Goal: Use online tool/utility: Utilize a website feature to perform a specific function

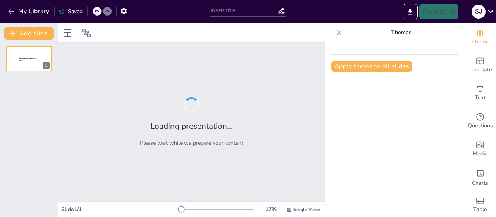
type input "El Ciclo del Carbono: Fundamentos y Procesos en los Ecosistemas"
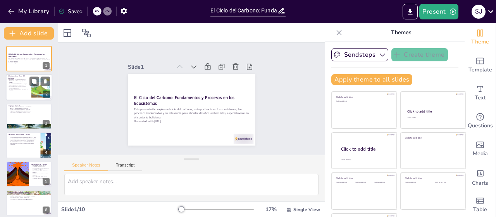
click at [31, 86] on div at bounding box center [29, 87] width 47 height 26
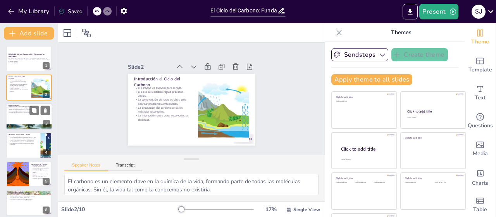
click at [19, 112] on p "Promover la sostenibilidad y la conservación." at bounding box center [29, 113] width 42 height 2
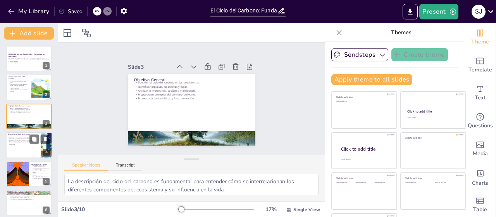
click at [23, 142] on p "La comprensión del ciclo ayuda a abordar problemas ambientales." at bounding box center [23, 143] width 30 height 3
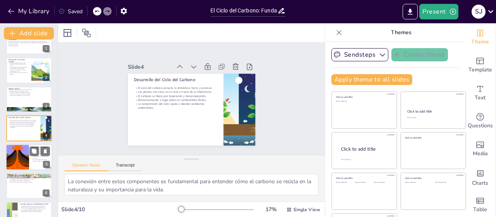
click at [20, 160] on div at bounding box center [17, 157] width 35 height 26
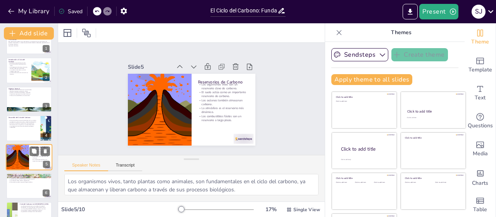
scroll to position [46, 0]
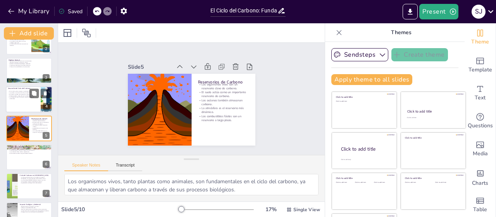
click at [26, 103] on div at bounding box center [29, 99] width 47 height 26
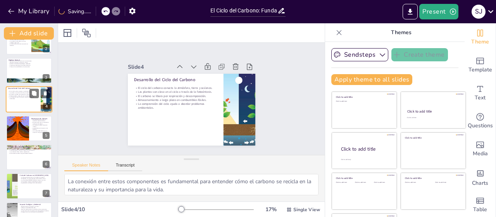
scroll to position [17, 0]
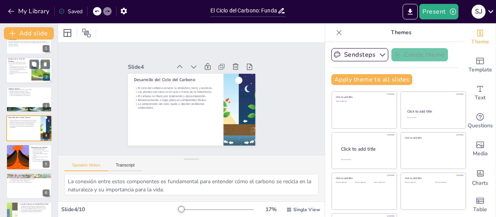
click at [18, 69] on p "La circulación del carbono se da en múltiples reservorios." at bounding box center [18, 70] width 21 height 3
type textarea "El carbono es un elemento clave en la química de la vida, formando parte de tod…"
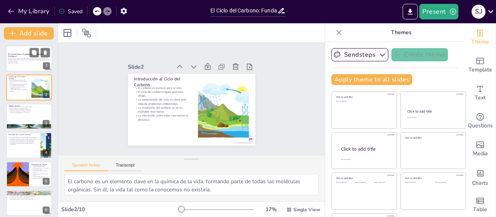
click at [22, 58] on p "Esta presentación explora el ciclo del carbono, su importancia en los ecosistem…" at bounding box center [29, 60] width 42 height 4
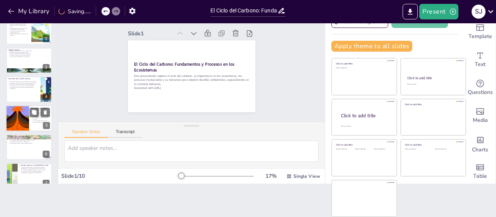
scroll to position [78, 0]
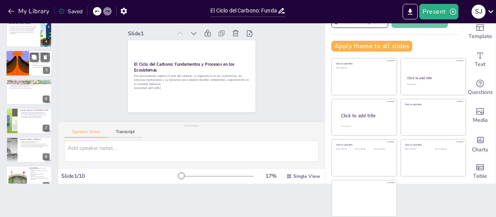
click at [27, 69] on div at bounding box center [17, 63] width 35 height 26
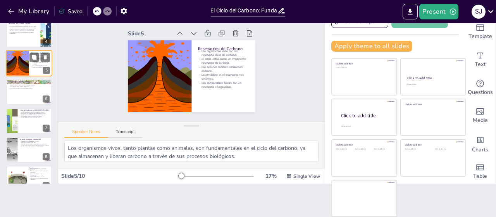
scroll to position [46, 0]
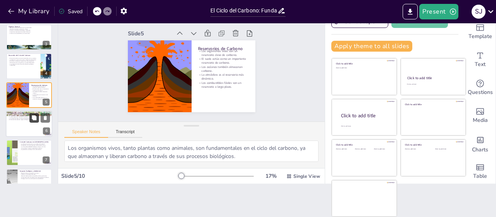
click at [31, 121] on button at bounding box center [33, 117] width 9 height 9
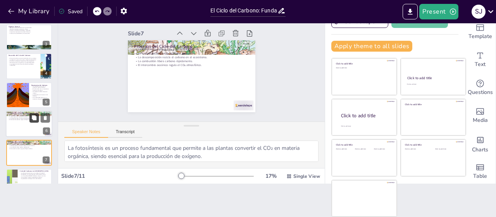
scroll to position [104, 0]
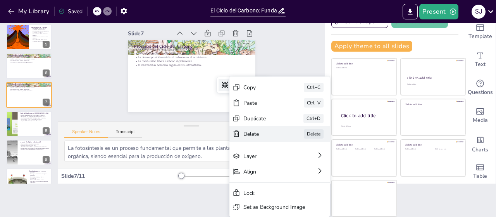
click at [282, 160] on div "Delete" at bounding box center [302, 167] width 40 height 15
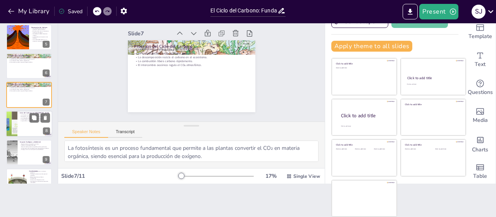
click at [22, 124] on div at bounding box center [29, 123] width 47 height 26
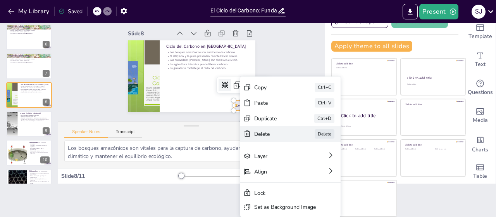
click at [269, 182] on div "Delete" at bounding box center [288, 193] width 38 height 22
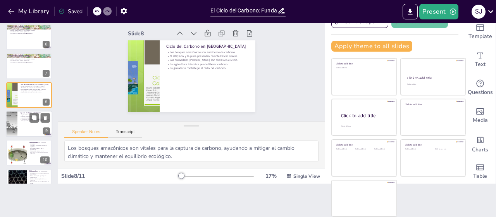
click at [39, 123] on div at bounding box center [29, 123] width 47 height 26
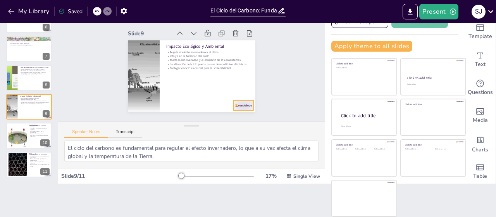
click at [232, 112] on div at bounding box center [228, 120] width 22 height 16
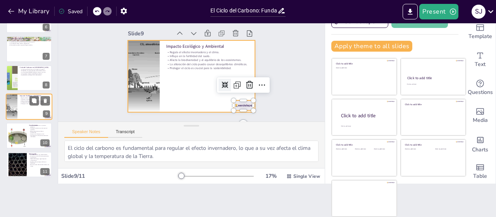
click at [26, 112] on div at bounding box center [29, 106] width 47 height 26
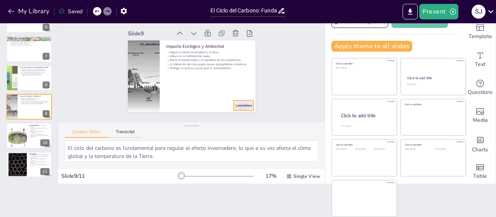
click at [239, 108] on div at bounding box center [234, 115] width 22 height 14
click at [241, 91] on icon at bounding box center [244, 96] width 11 height 11
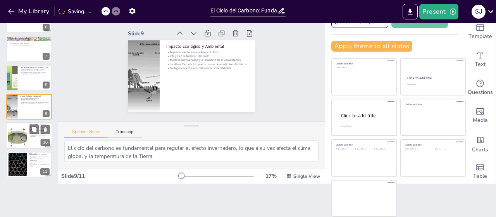
click at [21, 140] on div at bounding box center [17, 136] width 47 height 24
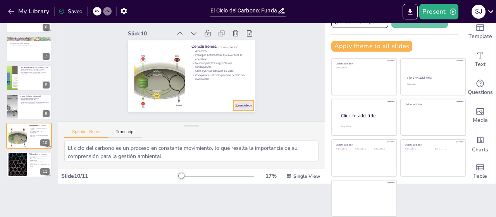
click at [235, 112] on div at bounding box center [228, 120] width 22 height 16
click at [227, 113] on icon at bounding box center [222, 118] width 10 height 10
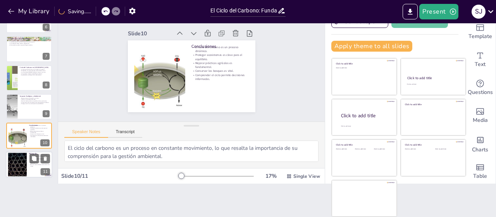
click at [21, 158] on div at bounding box center [18, 164] width 42 height 24
type textarea "Los informes del IPCC proporcionan información crítica sobre el ciclo del carbo…"
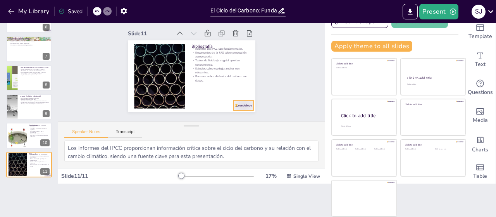
click at [177, 116] on div at bounding box center [170, 127] width 16 height 22
click at [239, 105] on icon at bounding box center [232, 111] width 13 height 13
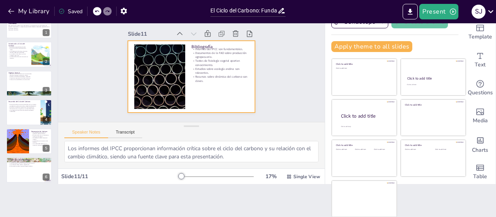
scroll to position [33, 0]
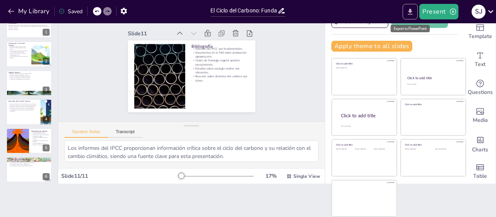
click at [416, 12] on button "Export to PowerPoint" at bounding box center [410, 12] width 15 height 16
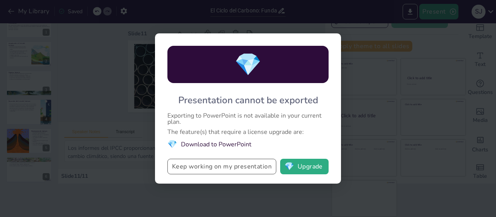
click at [249, 165] on button "Keep working on my presentation" at bounding box center [221, 167] width 109 height 16
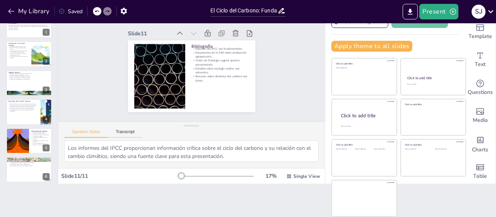
click at [15, 204] on div "Document fonts Akatab Recently used Mulish Popular fonts Lato Montserrat Open S…" at bounding box center [248, 119] width 496 height 193
drag, startPoint x: 62, startPoint y: 200, endPoint x: 105, endPoint y: 192, distance: 43.3
click at [67, 199] on div "Document fonts Akatab Recently used Mulish Popular fonts Lato Montserrat Open S…" at bounding box center [248, 119] width 496 height 193
click at [293, 193] on div "Document fonts Akatab Recently used Mulish Popular fonts Lato Montserrat Open S…" at bounding box center [248, 119] width 496 height 193
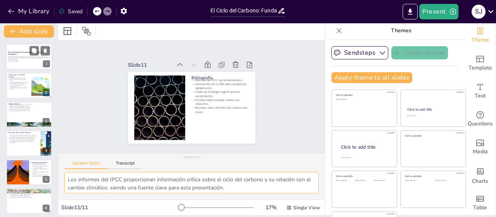
scroll to position [0, 0]
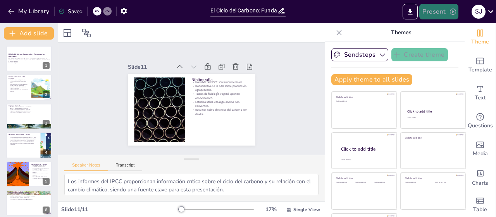
click at [433, 14] on button "Present" at bounding box center [438, 12] width 39 height 16
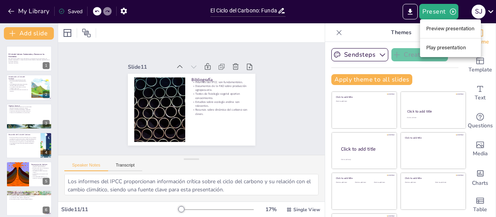
click at [414, 12] on div at bounding box center [248, 108] width 496 height 217
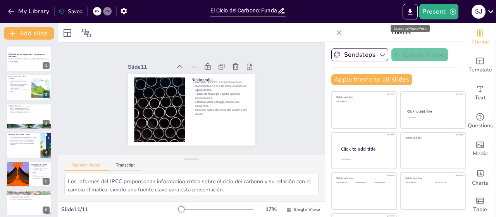
click at [414, 12] on icon "Export to PowerPoint" at bounding box center [410, 12] width 8 height 8
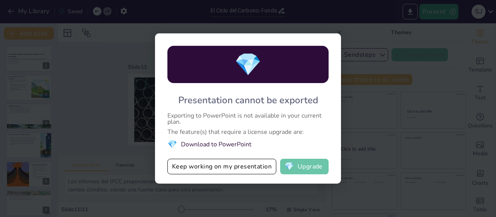
click at [314, 168] on button "💎 Upgrade" at bounding box center [304, 167] width 48 height 16
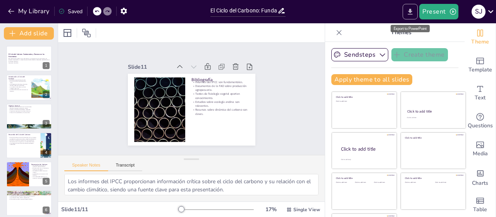
click at [416, 14] on button "Export to PowerPoint" at bounding box center [410, 12] width 15 height 16
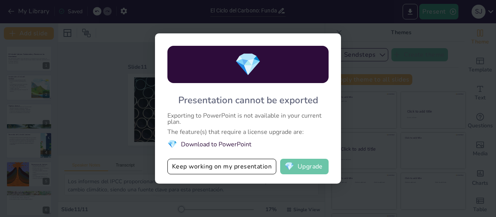
click at [321, 163] on button "💎 Upgrade" at bounding box center [304, 167] width 48 height 16
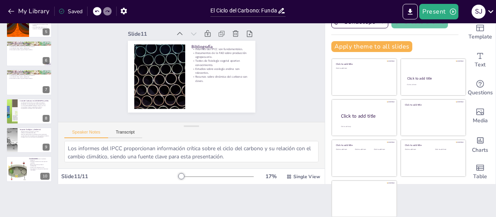
scroll to position [33, 0]
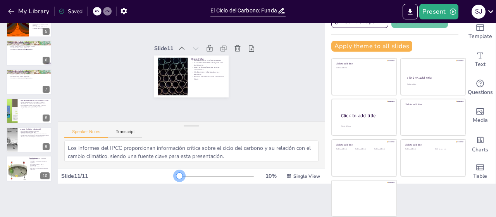
drag, startPoint x: 173, startPoint y: 176, endPoint x: 169, endPoint y: 179, distance: 5.3
click at [179, 179] on div "10 % Single View" at bounding box center [250, 176] width 142 height 12
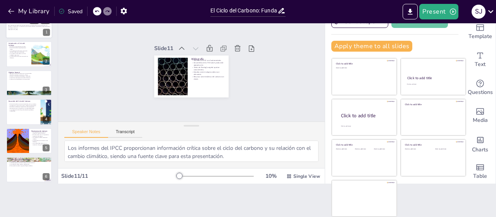
scroll to position [0, 0]
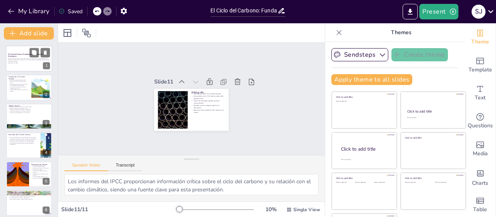
click at [26, 61] on p "Esta presentación explora el ciclo del carbono, su importancia en los ecosistem…" at bounding box center [29, 60] width 42 height 4
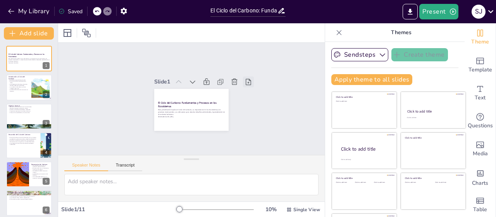
click at [245, 101] on icon at bounding box center [250, 106] width 10 height 10
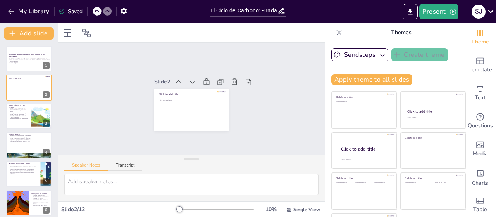
click at [246, 89] on icon at bounding box center [250, 93] width 9 height 9
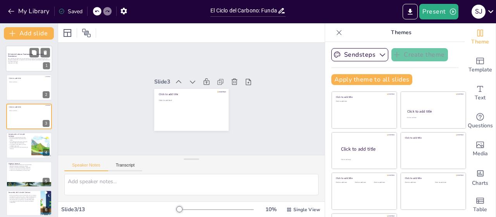
click at [22, 67] on div at bounding box center [29, 58] width 47 height 26
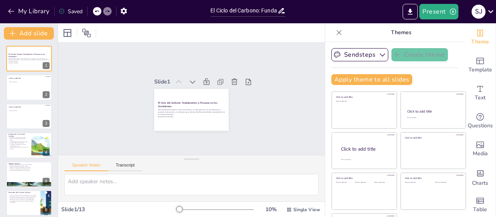
click at [335, 30] on icon at bounding box center [339, 33] width 8 height 8
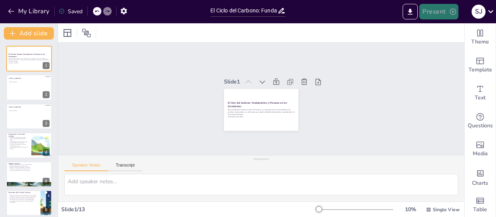
click at [435, 14] on button "Present" at bounding box center [438, 12] width 39 height 16
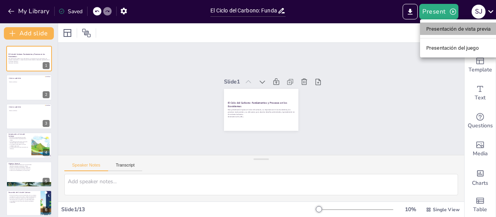
click at [431, 29] on font "Presentación de vista previa" at bounding box center [458, 29] width 65 height 6
